Goal: Navigation & Orientation: Find specific page/section

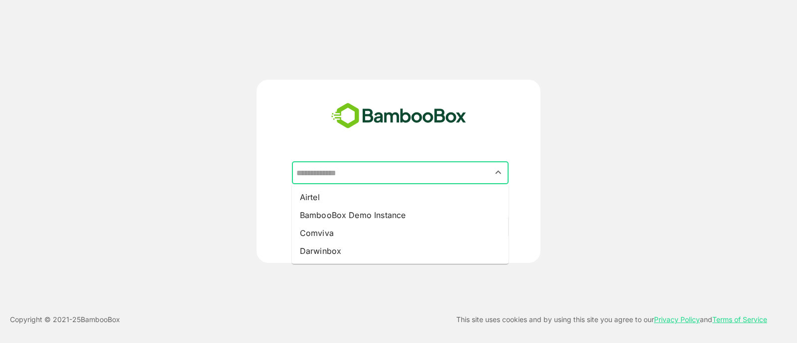
click at [349, 179] on input "text" at bounding box center [400, 172] width 213 height 19
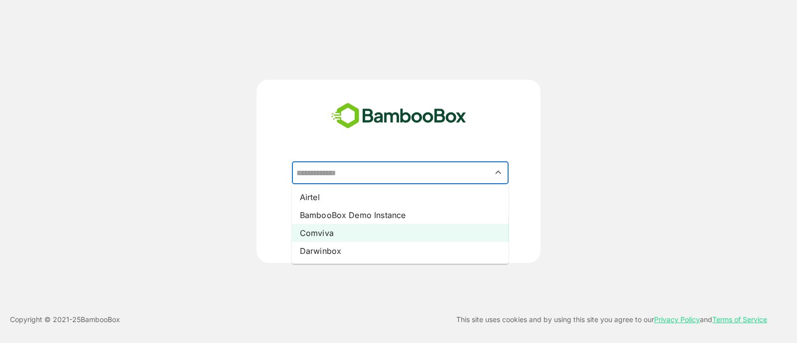
click at [343, 229] on li "Comviva" at bounding box center [400, 233] width 217 height 18
type input "*******"
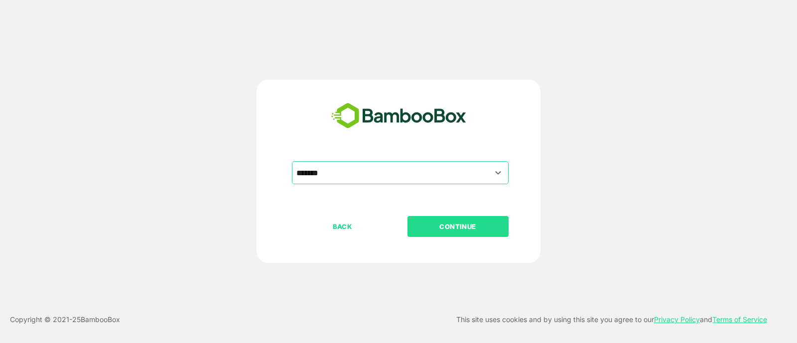
click at [441, 225] on p "CONTINUE" at bounding box center [458, 226] width 100 height 11
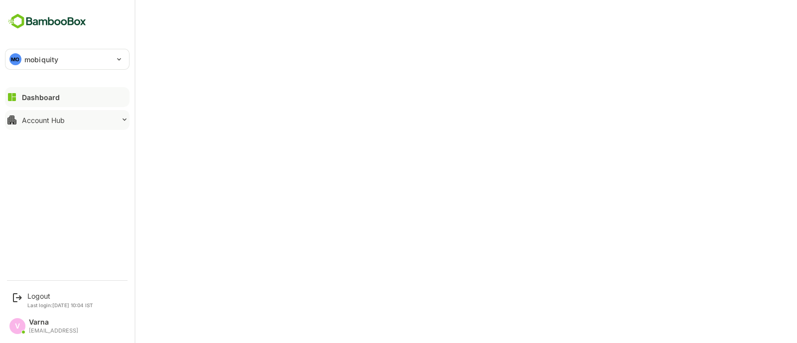
click at [122, 116] on icon at bounding box center [125, 120] width 8 height 8
click at [62, 127] on button "Account Hub" at bounding box center [67, 120] width 125 height 20
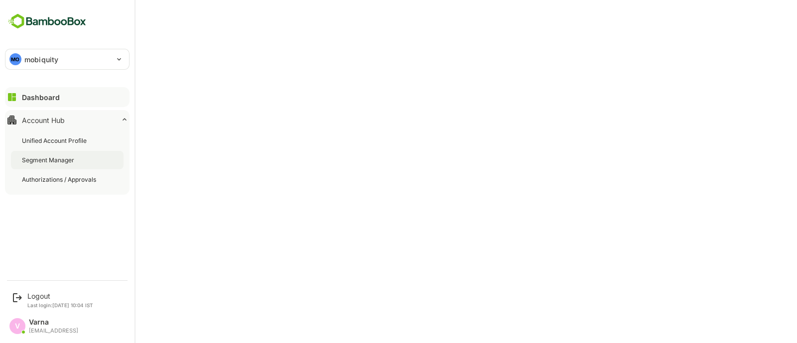
click at [53, 158] on div "Segment Manager" at bounding box center [49, 160] width 54 height 8
click at [27, 97] on div "Dashboard" at bounding box center [40, 97] width 36 height 8
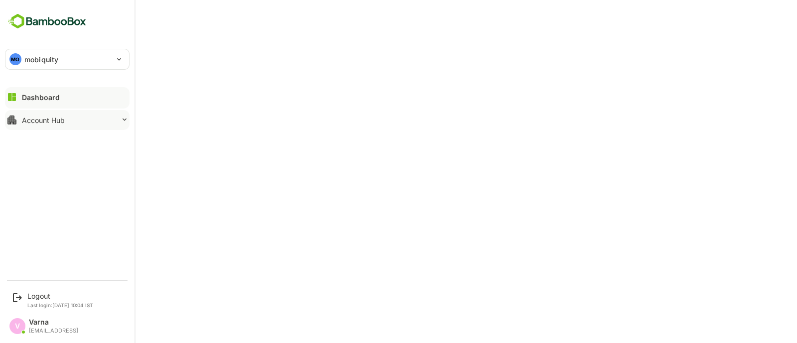
click at [71, 116] on button "Account Hub" at bounding box center [67, 120] width 125 height 20
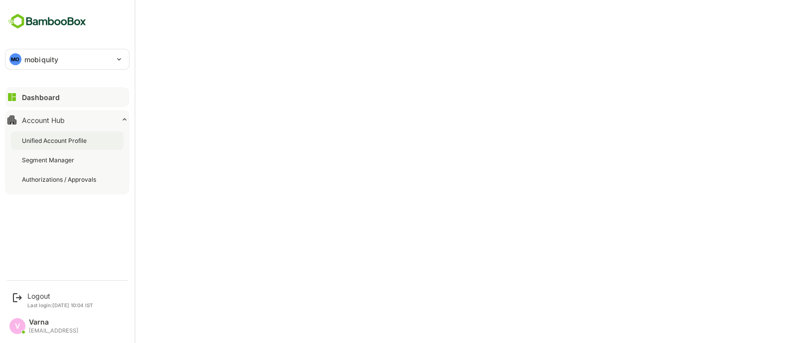
click at [65, 139] on div "Unified Account Profile" at bounding box center [55, 140] width 67 height 8
click at [25, 94] on div "Dashboard" at bounding box center [40, 97] width 36 height 8
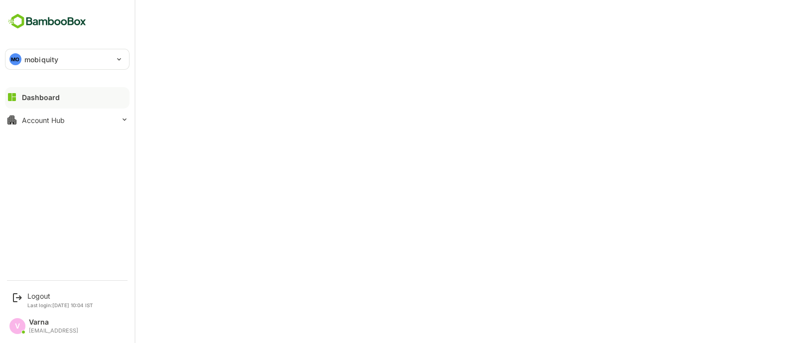
click at [29, 88] on button "Dashboard" at bounding box center [67, 97] width 125 height 20
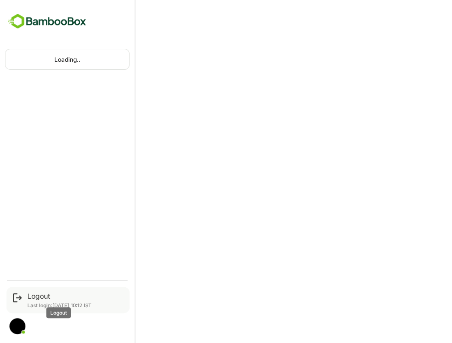
click at [33, 293] on div "Logout" at bounding box center [59, 296] width 64 height 8
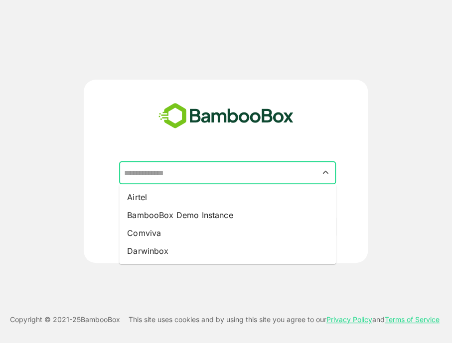
click at [276, 165] on input "text" at bounding box center [227, 172] width 213 height 19
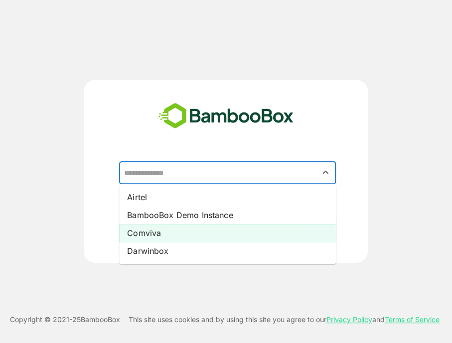
click at [209, 225] on li "Comviva" at bounding box center [227, 233] width 217 height 18
type input "*******"
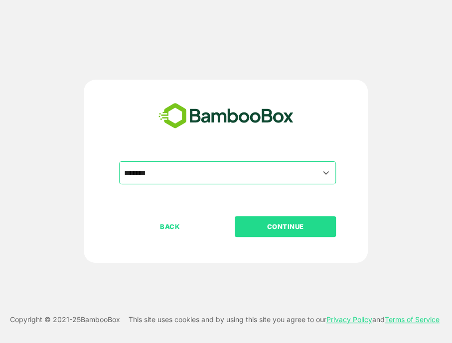
click at [307, 222] on p "CONTINUE" at bounding box center [286, 226] width 100 height 11
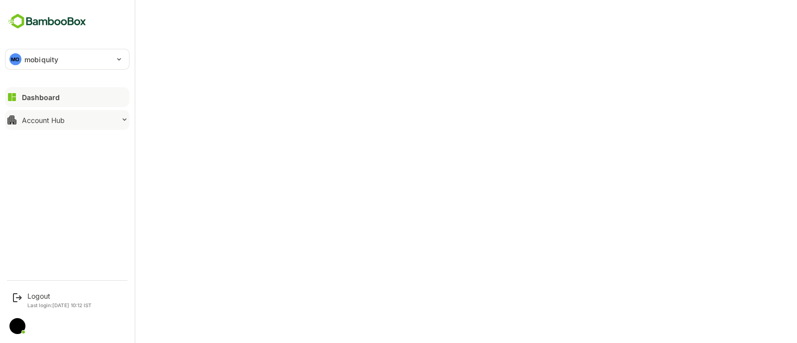
click at [95, 123] on button "Account Hub" at bounding box center [67, 120] width 125 height 20
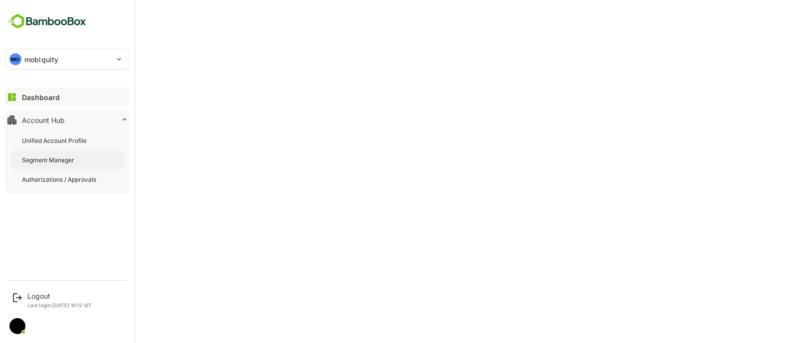
click at [90, 158] on div "Segment Manager" at bounding box center [67, 160] width 113 height 18
click at [55, 137] on div "Unified Account Profile" at bounding box center [55, 140] width 67 height 8
click at [64, 155] on div "Segment Manager" at bounding box center [67, 160] width 113 height 18
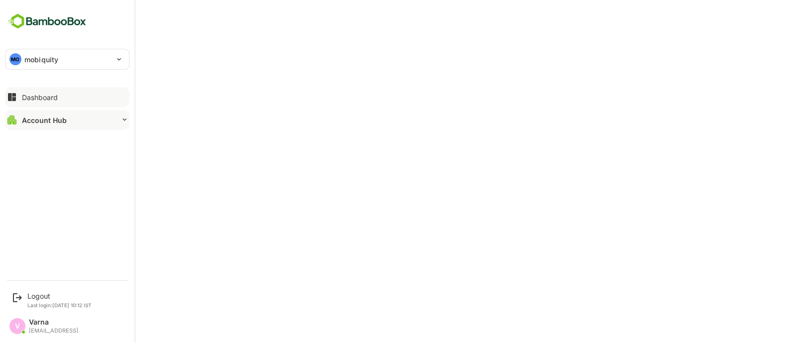
click at [37, 99] on div "Dashboard" at bounding box center [40, 97] width 36 height 8
